Goal: Check status

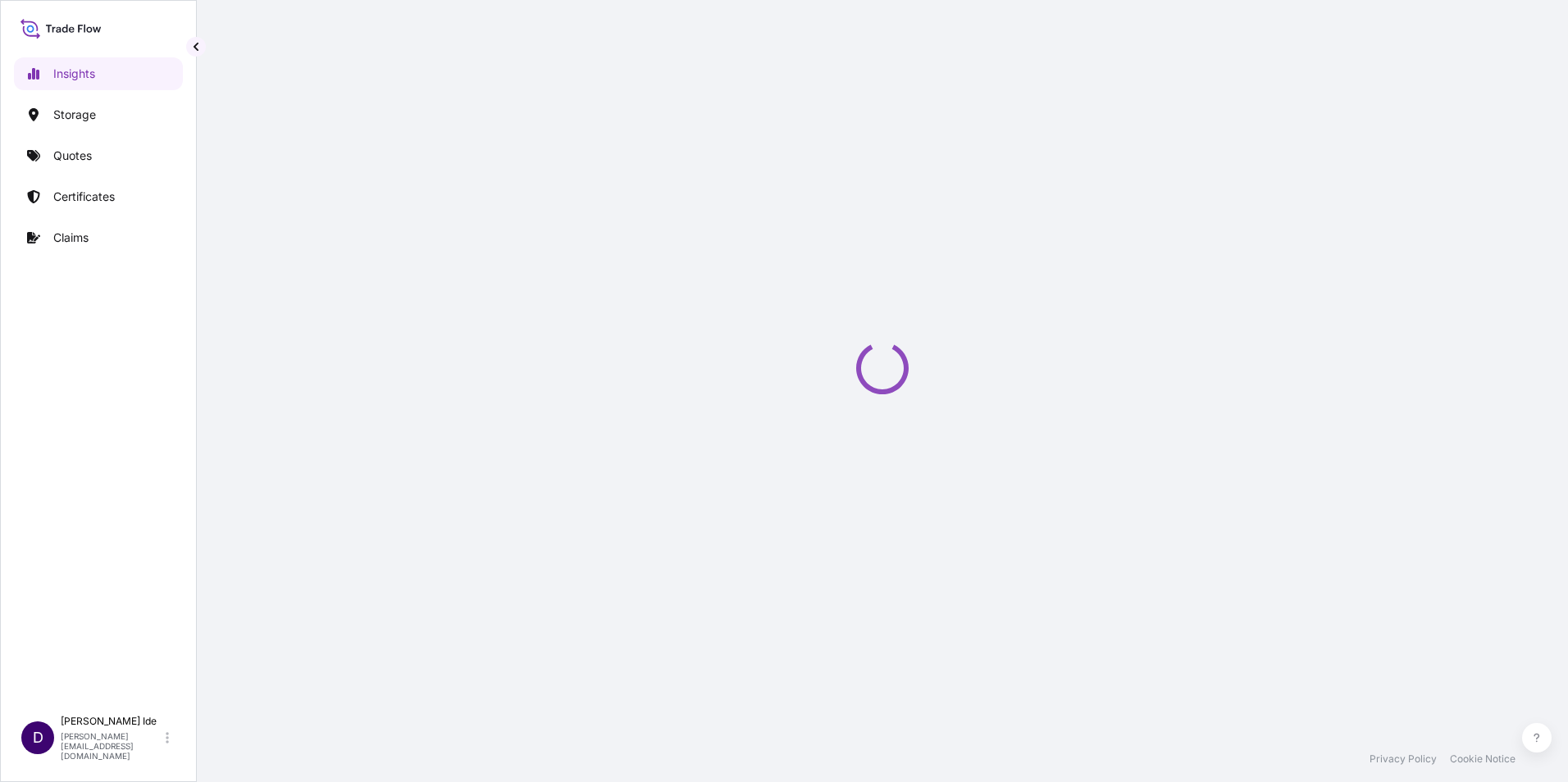
select select "2025"
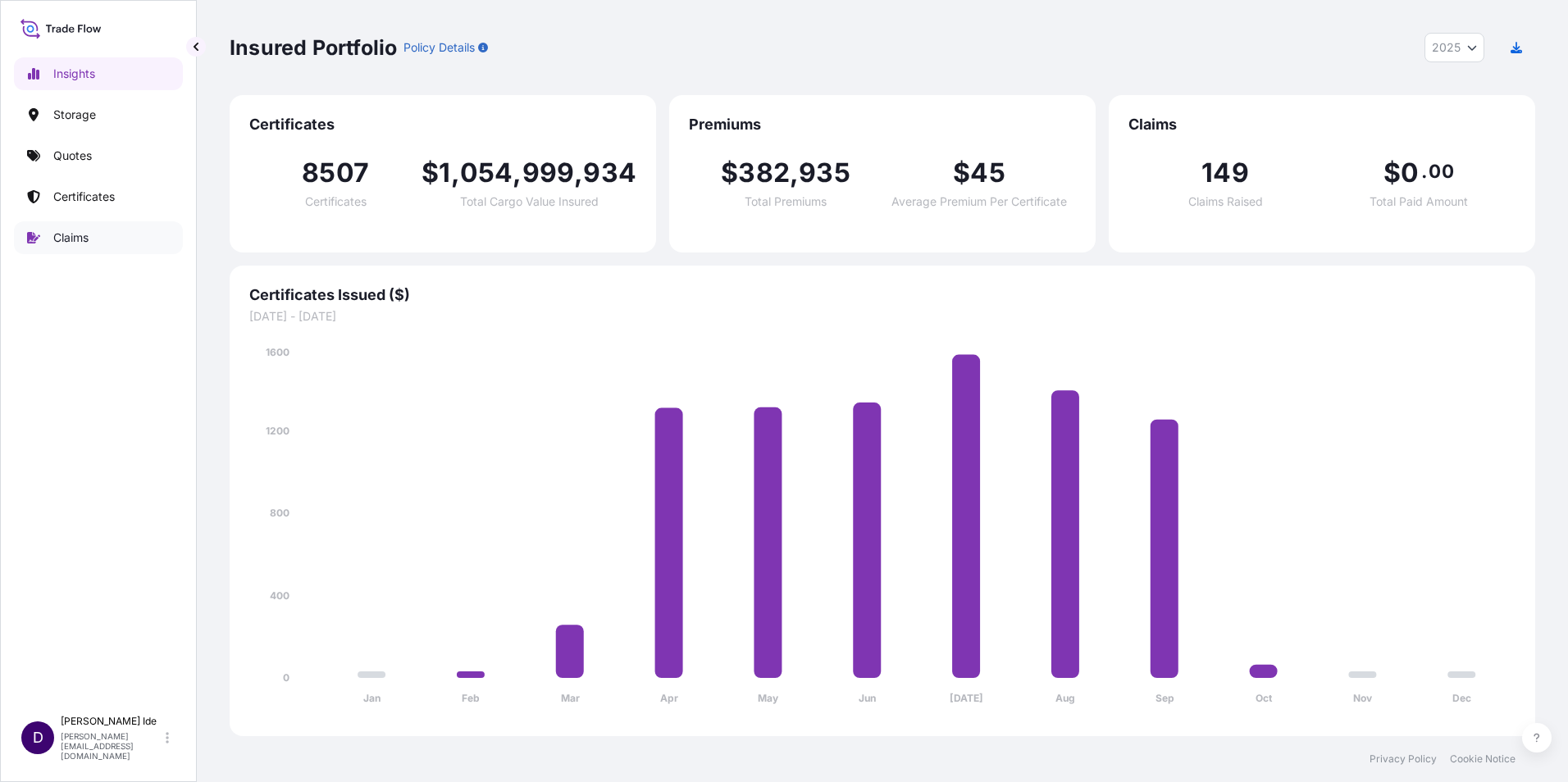
click at [73, 233] on p "Claims" at bounding box center [70, 237] width 35 height 16
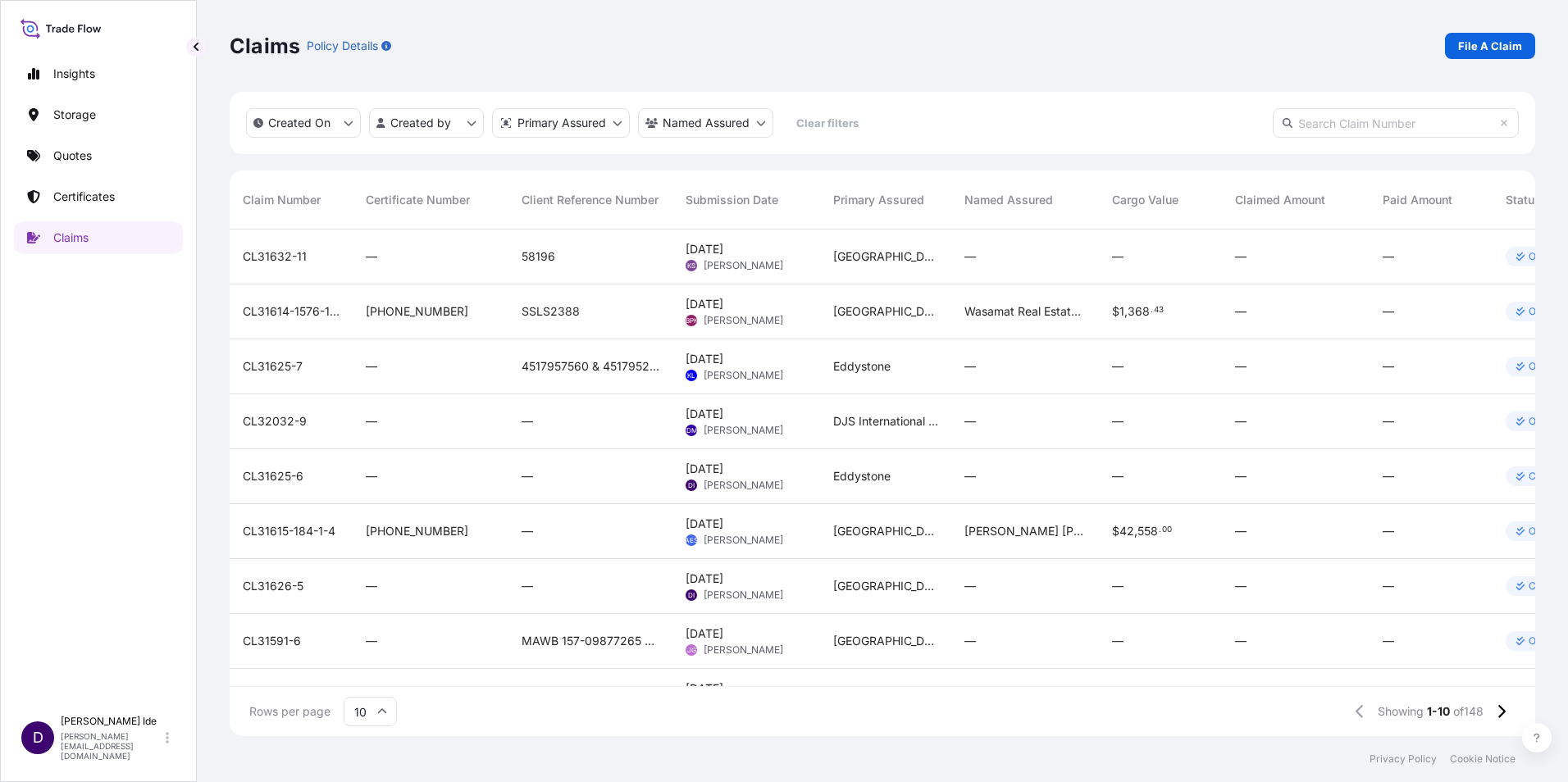
click at [1315, 124] on input "text" at bounding box center [1395, 123] width 246 height 29
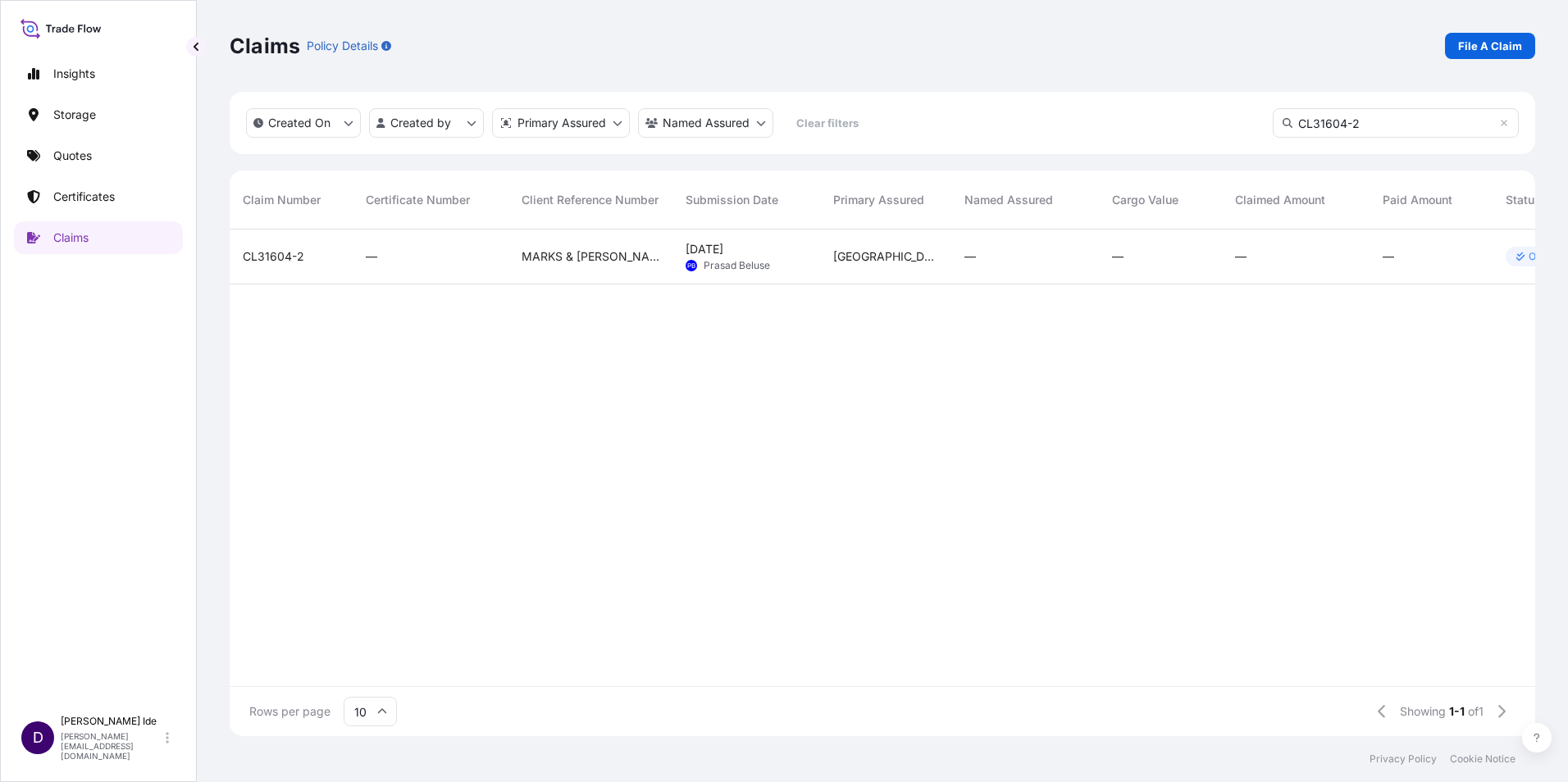
type input "CL31604-2"
click at [280, 255] on span "CL31604-2" at bounding box center [274, 256] width 62 height 16
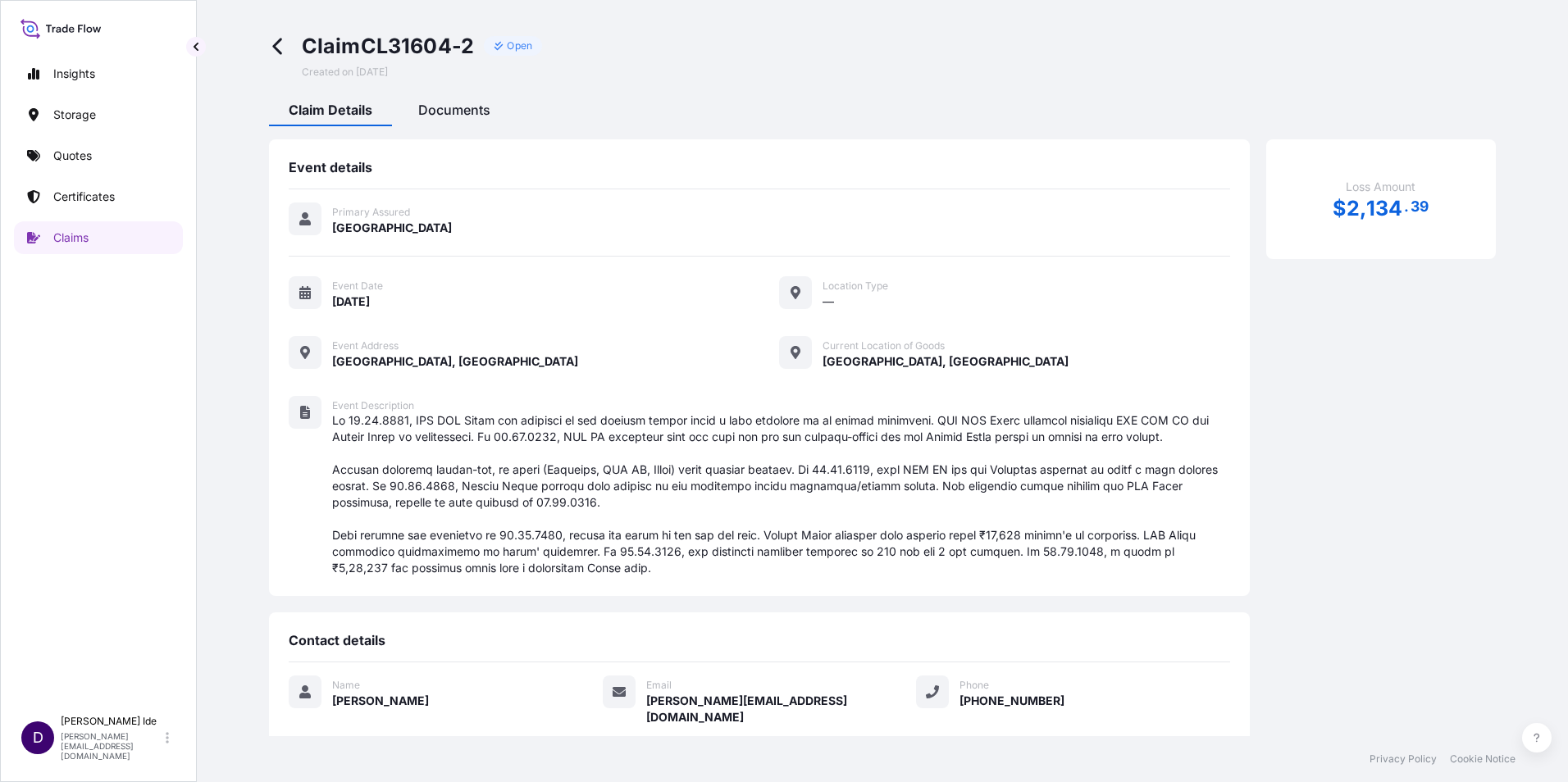
click at [464, 110] on span "Documents" at bounding box center [454, 109] width 72 height 16
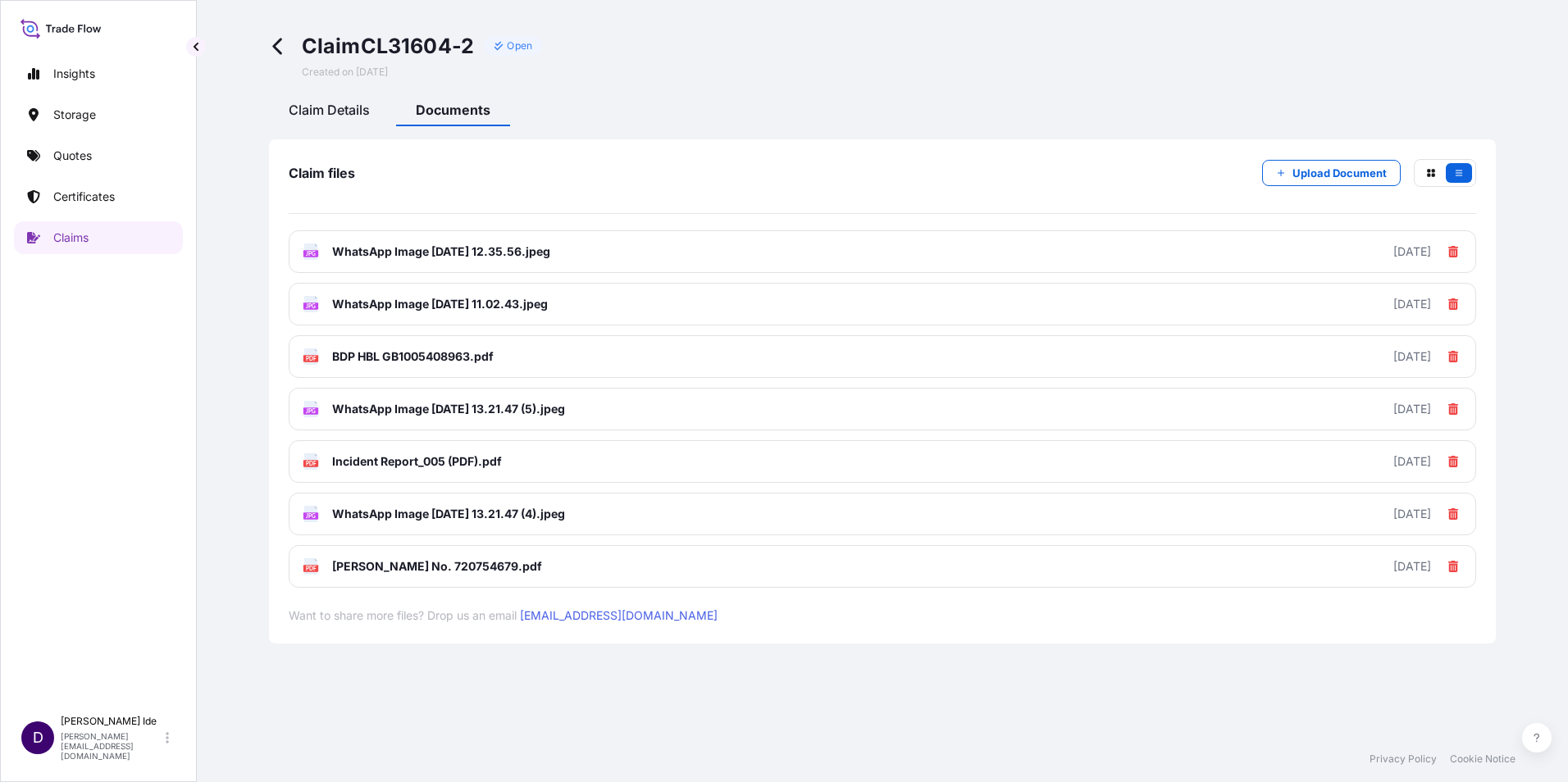
click at [343, 111] on span "Claim Details" at bounding box center [329, 109] width 82 height 16
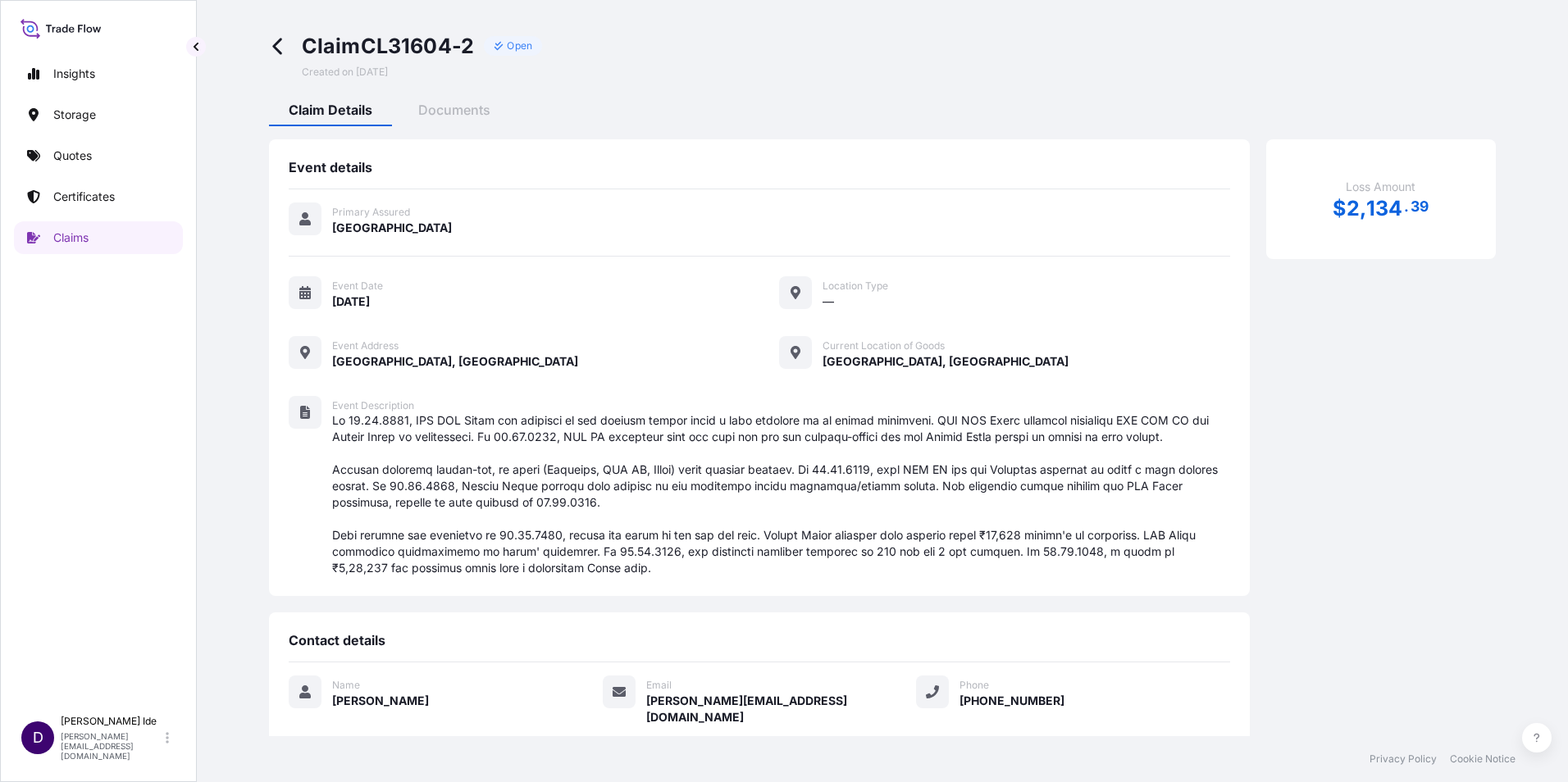
click at [1268, 660] on div "Loss Amount $ 2 , 134 . 39" at bounding box center [1380, 442] width 229 height 606
